Goal: Information Seeking & Learning: Learn about a topic

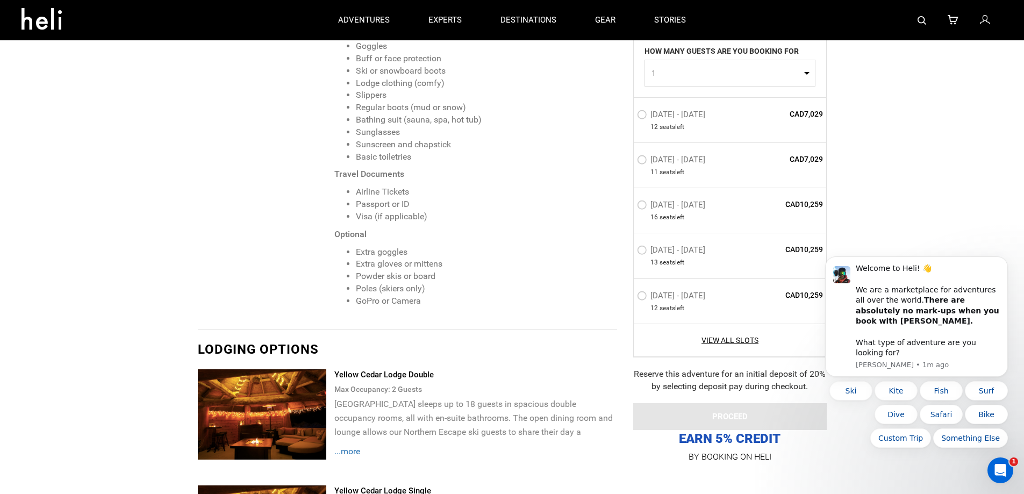
scroll to position [1397, 0]
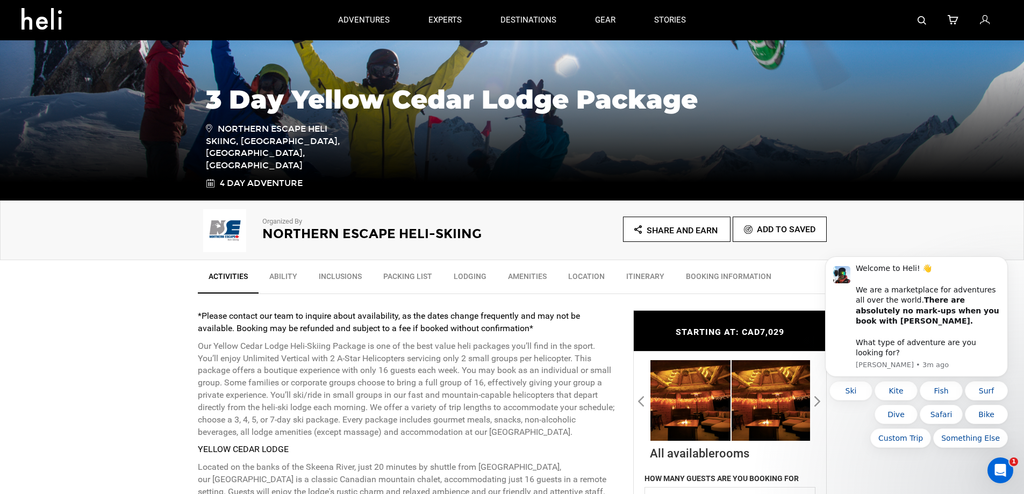
scroll to position [269, 0]
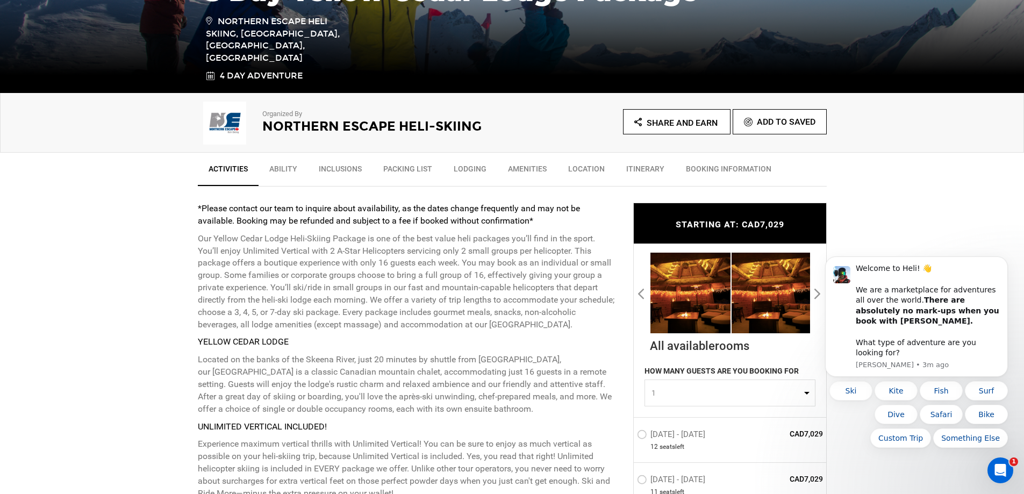
click at [354, 168] on link "Inclusions" at bounding box center [340, 171] width 64 height 27
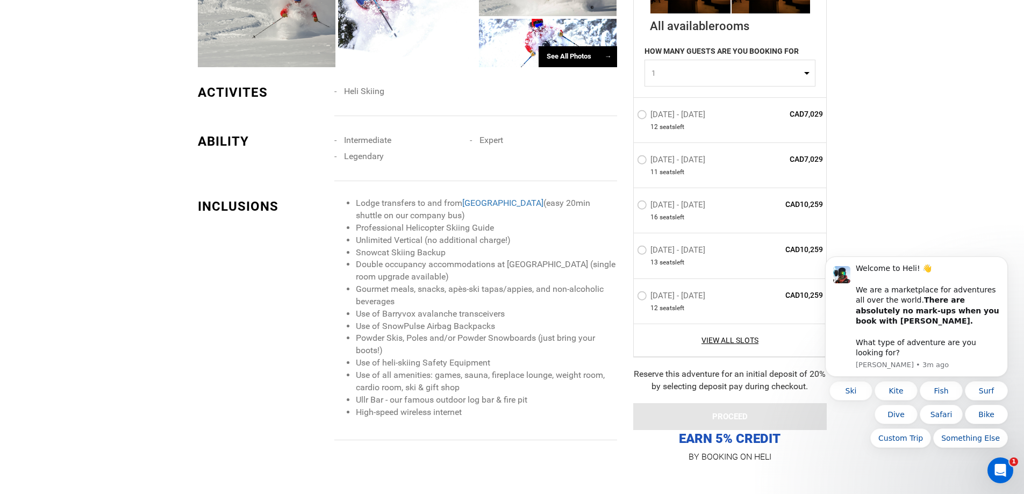
scroll to position [1157, 0]
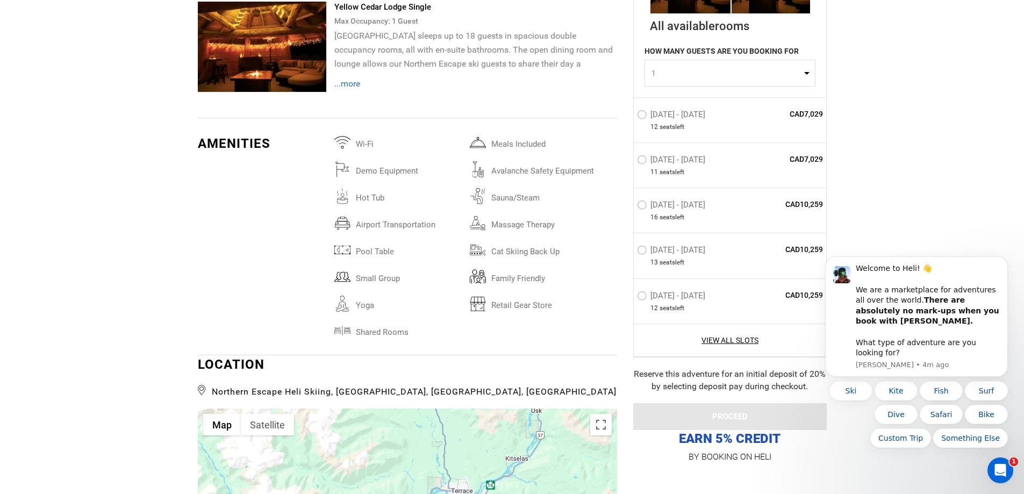
scroll to position [2526, 0]
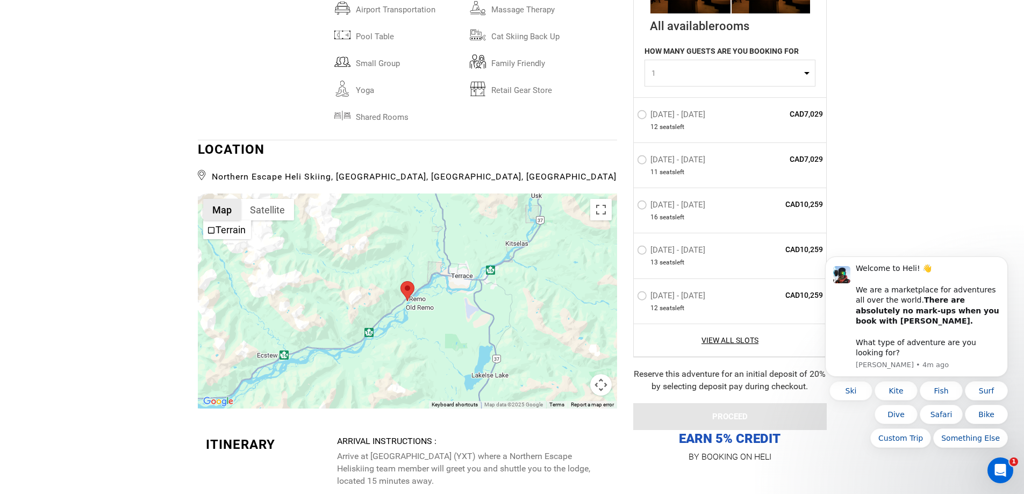
click at [222, 212] on button "Map" at bounding box center [222, 209] width 38 height 21
click at [263, 214] on button "Satellite" at bounding box center [267, 209] width 53 height 21
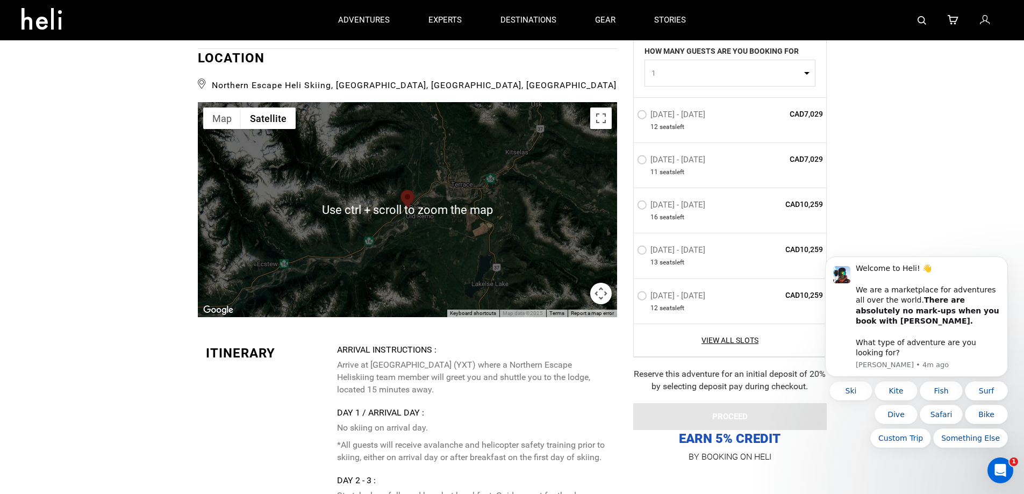
scroll to position [2510, 0]
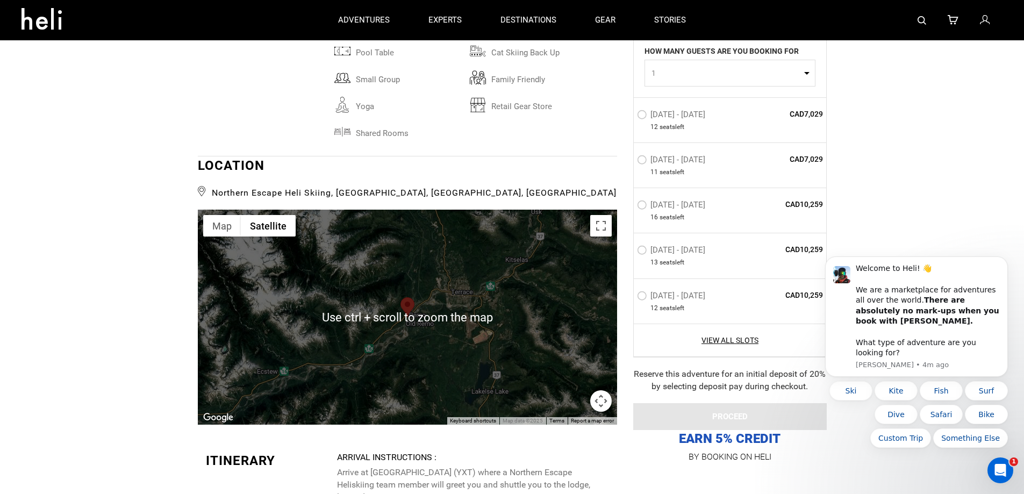
click at [449, 322] on div at bounding box center [407, 317] width 419 height 215
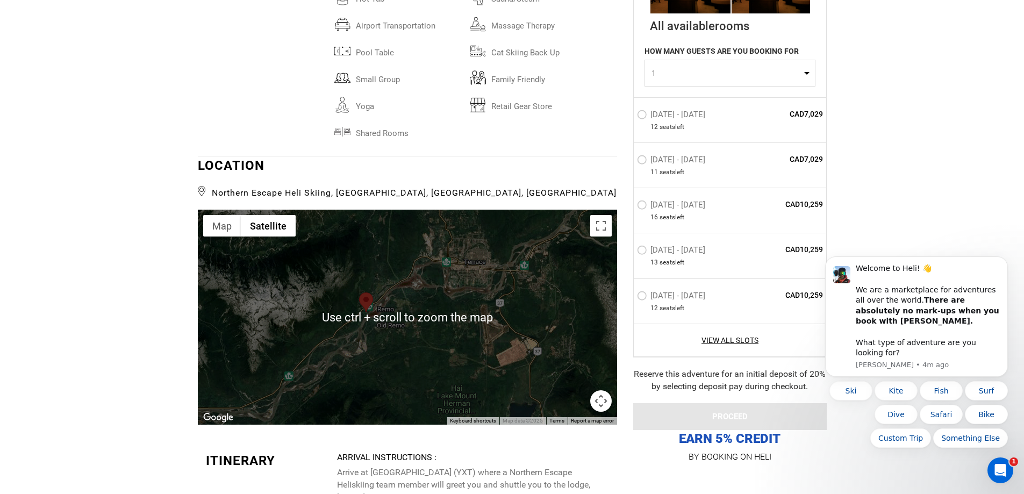
click at [403, 325] on div at bounding box center [407, 317] width 419 height 215
click at [403, 324] on div at bounding box center [407, 317] width 419 height 215
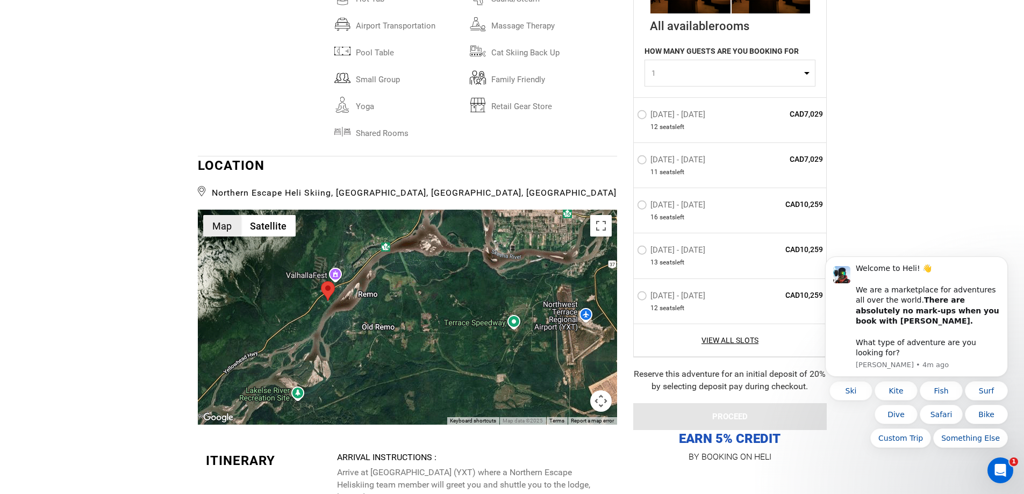
click at [222, 234] on button "Map" at bounding box center [222, 225] width 38 height 21
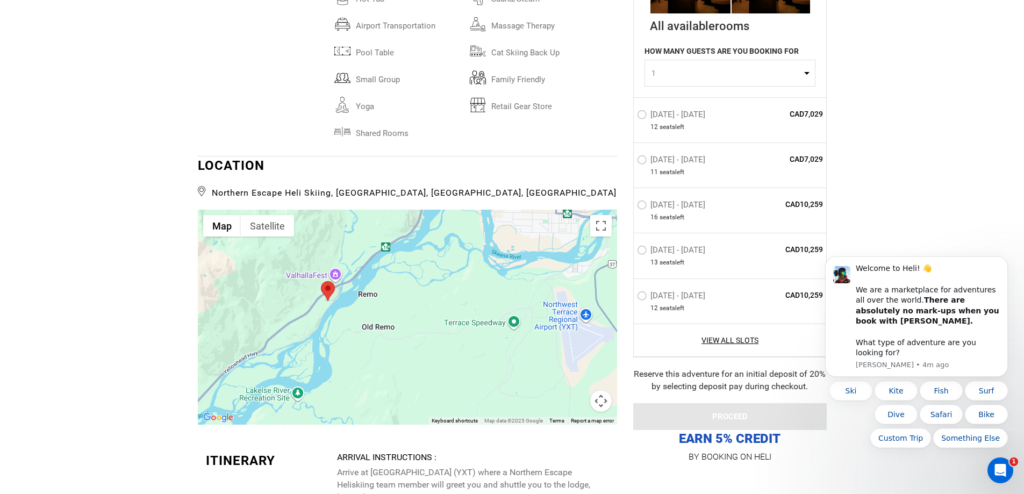
click at [561, 315] on div at bounding box center [407, 317] width 419 height 215
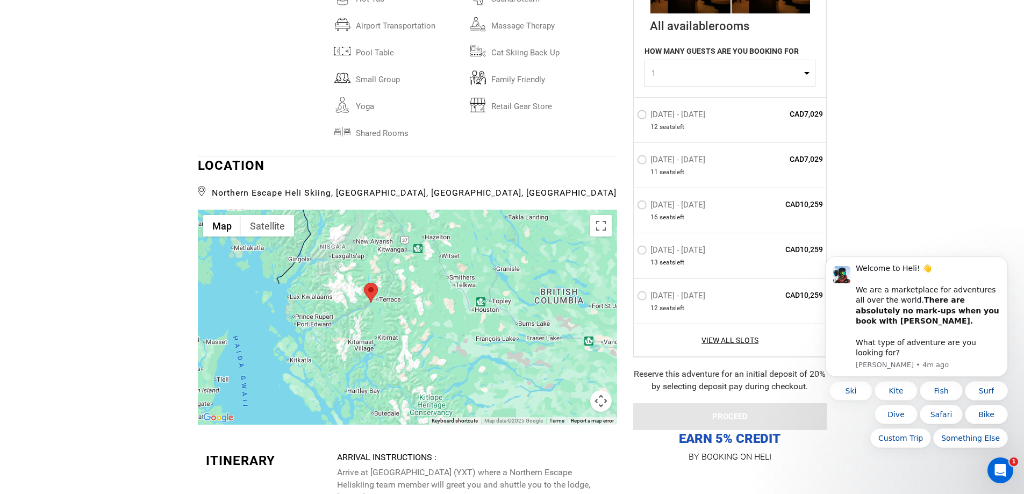
drag, startPoint x: 516, startPoint y: 325, endPoint x: 342, endPoint y: 319, distance: 174.2
click at [331, 313] on div at bounding box center [407, 317] width 419 height 215
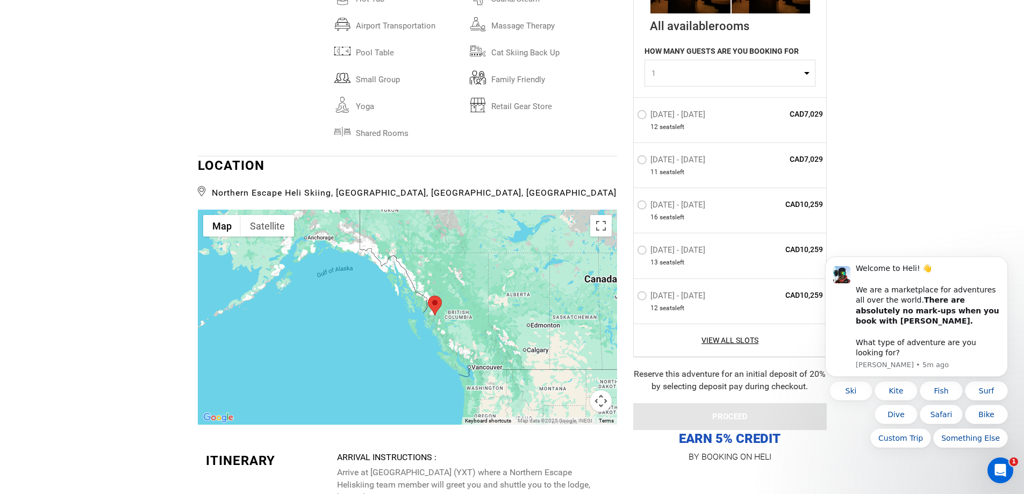
click at [444, 318] on div at bounding box center [407, 317] width 419 height 215
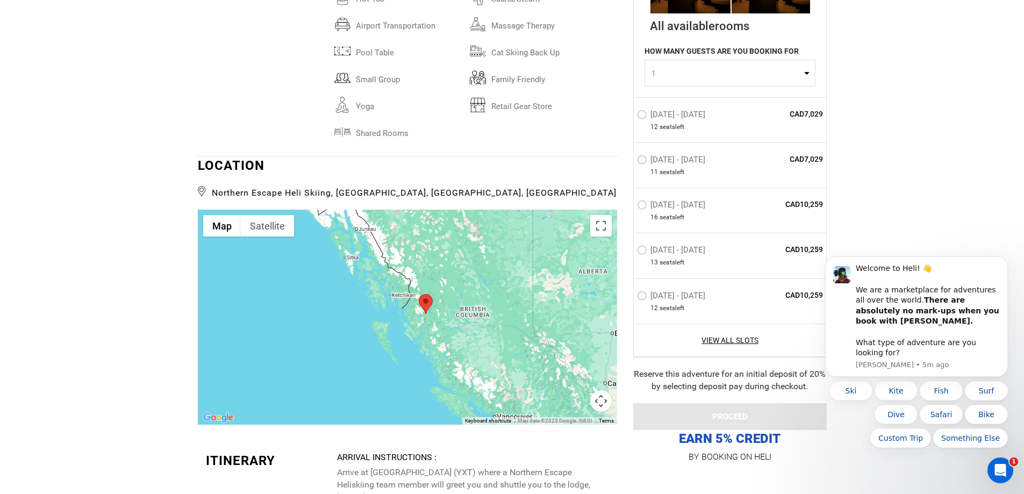
click at [444, 318] on div at bounding box center [407, 317] width 419 height 215
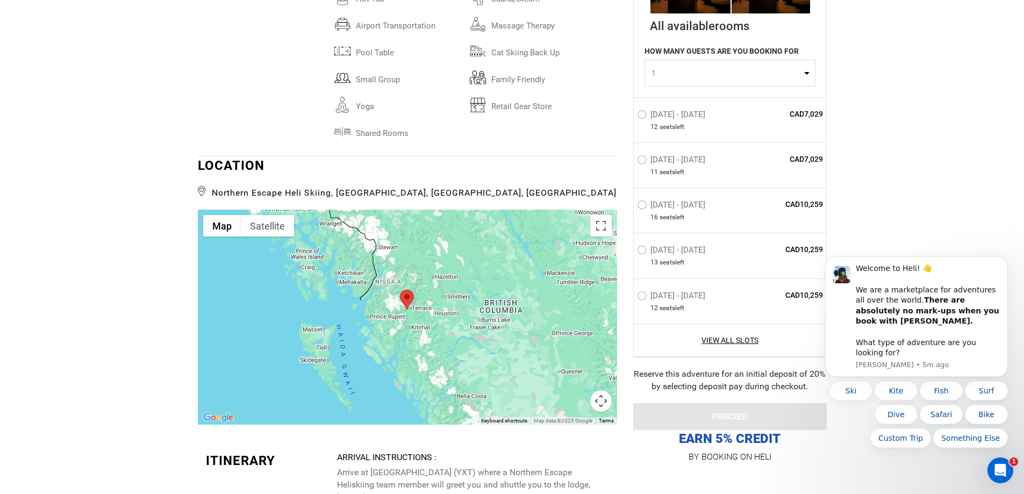
click at [444, 318] on div at bounding box center [407, 317] width 419 height 215
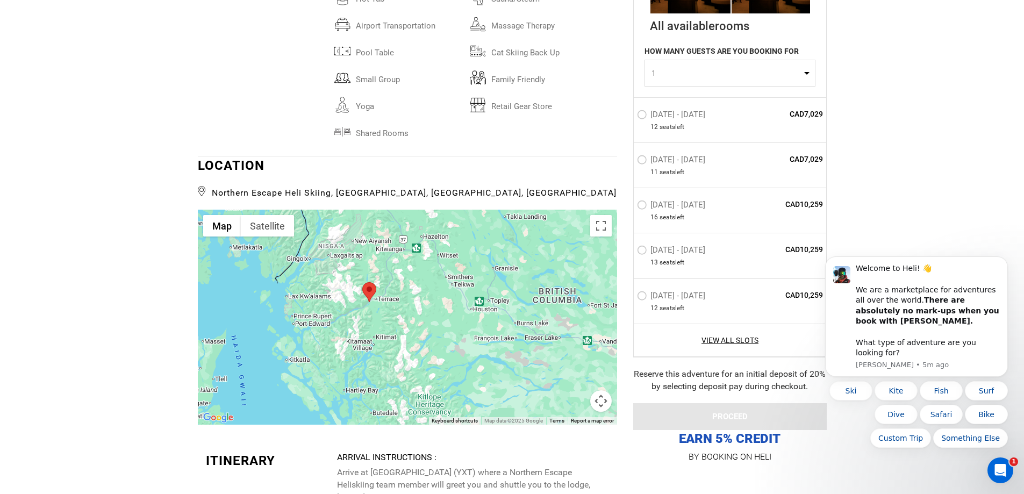
click at [361, 303] on div at bounding box center [407, 317] width 419 height 215
click at [362, 303] on div at bounding box center [407, 317] width 419 height 215
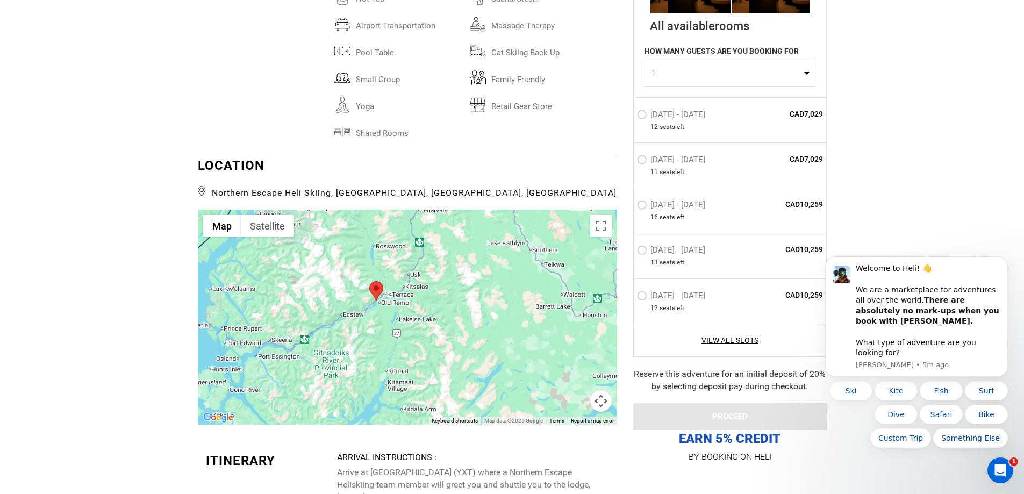
click at [368, 301] on div at bounding box center [407, 317] width 419 height 215
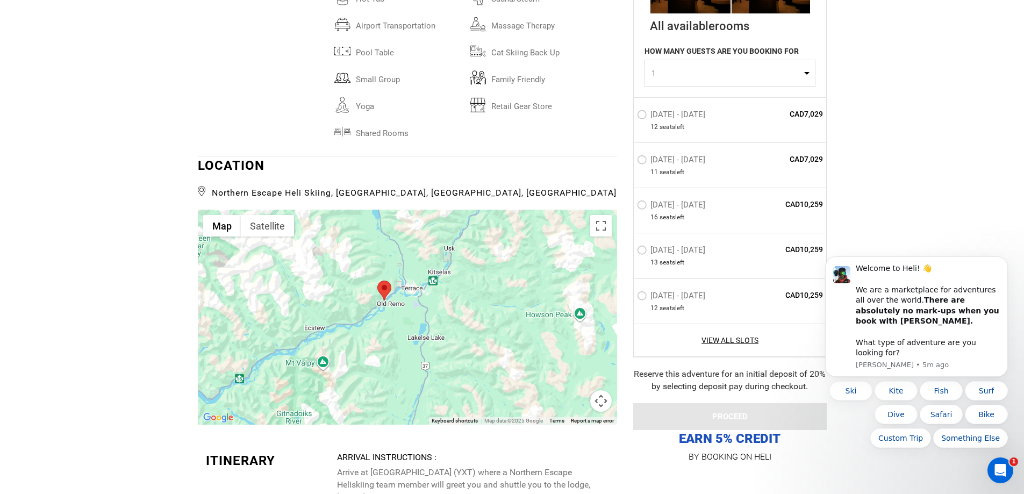
click at [368, 301] on div at bounding box center [407, 317] width 419 height 215
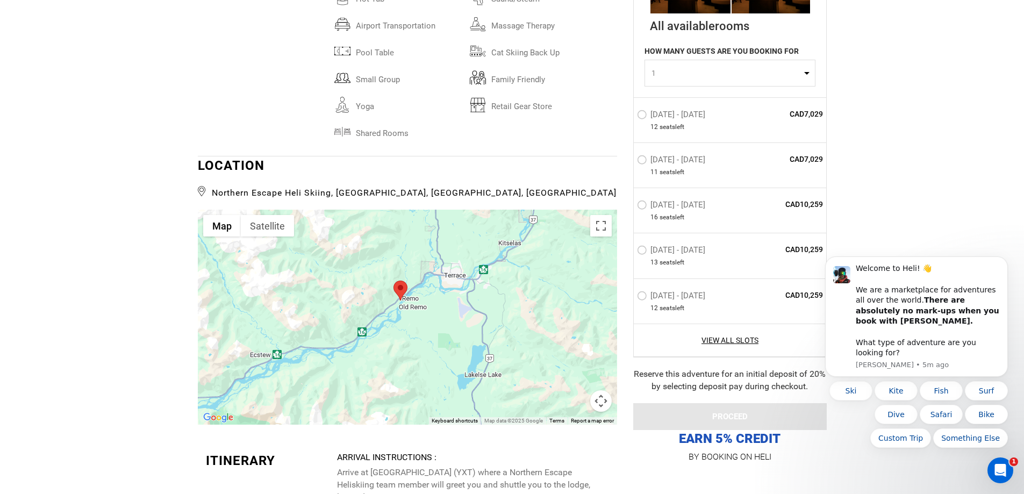
click at [465, 314] on div at bounding box center [407, 317] width 419 height 215
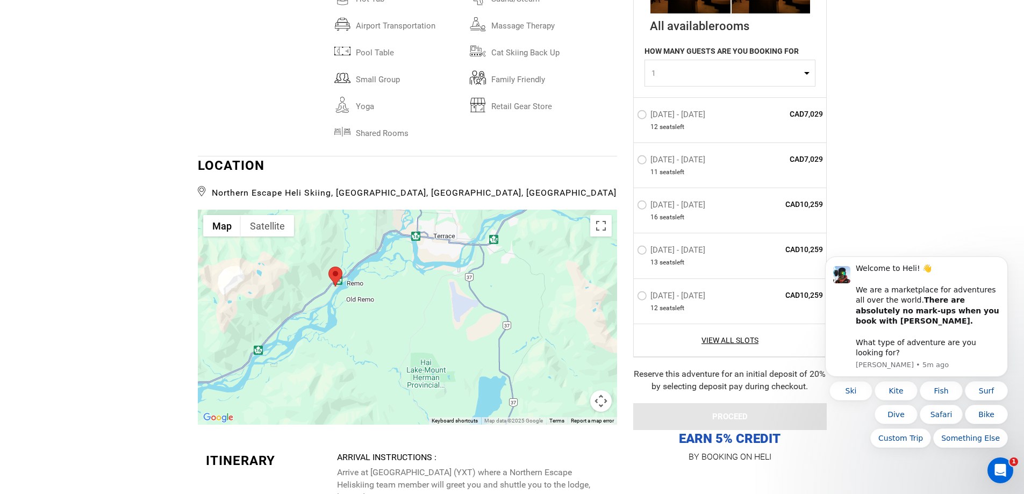
click at [465, 312] on div at bounding box center [407, 317] width 419 height 215
